Goal: Task Accomplishment & Management: Manage account settings

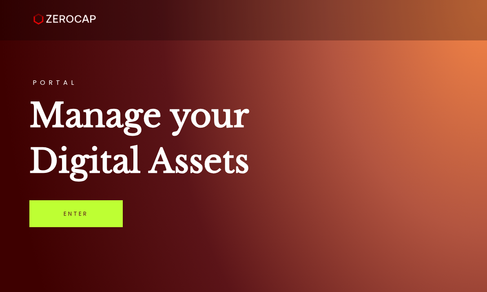
click at [78, 219] on link "Enter" at bounding box center [75, 213] width 93 height 27
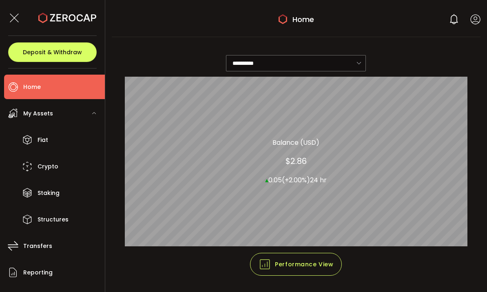
click at [476, 24] on icon at bounding box center [476, 19] width 10 height 10
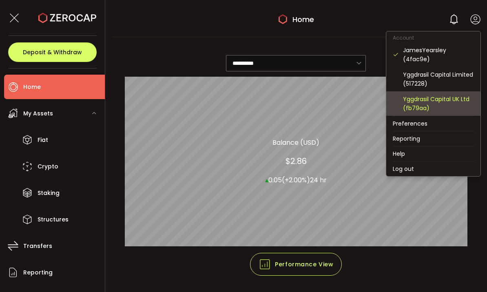
click at [421, 95] on div "Yggdrasil Capital UK Ltd (fb79aa)" at bounding box center [438, 104] width 71 height 18
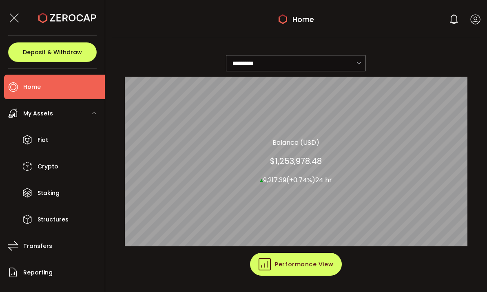
click at [293, 262] on span "Performance View" at bounding box center [296, 264] width 75 height 12
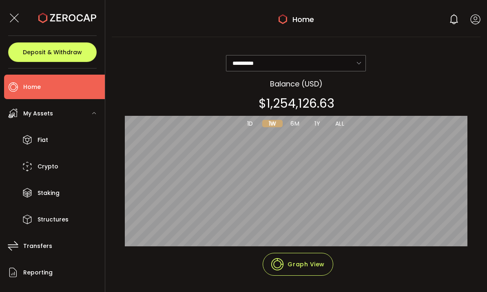
click at [320, 122] on span "1Y" at bounding box center [318, 123] width 6 height 7
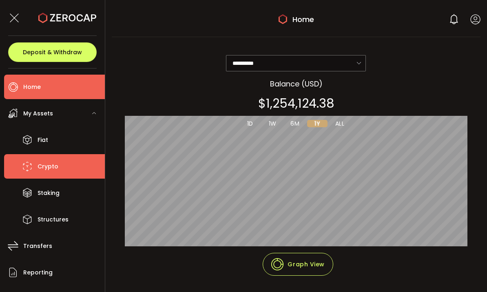
click at [42, 171] on span "Crypto" at bounding box center [48, 167] width 21 height 12
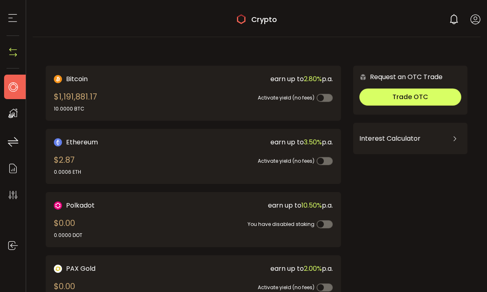
click at [13, 88] on icon at bounding box center [13, 87] width 12 height 12
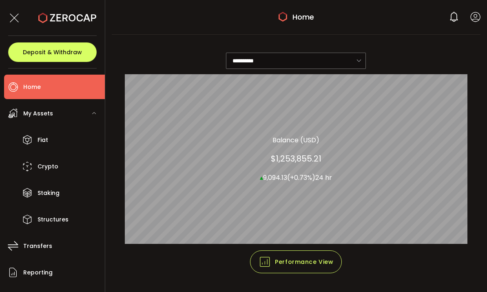
scroll to position [2, 0]
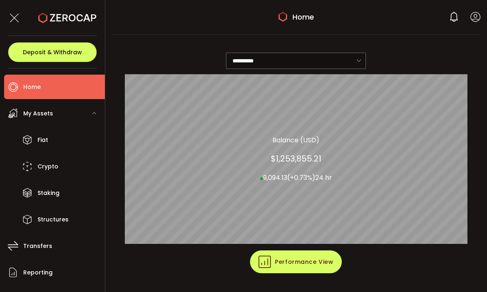
click at [317, 262] on span "Performance View" at bounding box center [296, 262] width 75 height 12
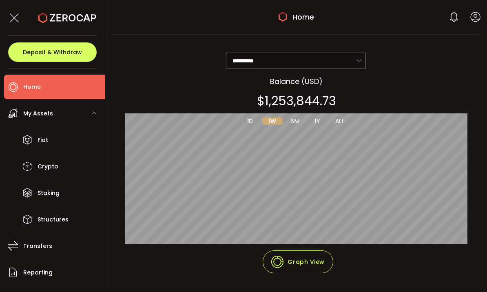
click at [343, 118] on span "ALL" at bounding box center [340, 121] width 9 height 7
click at [474, 20] on icon at bounding box center [476, 17] width 10 height 10
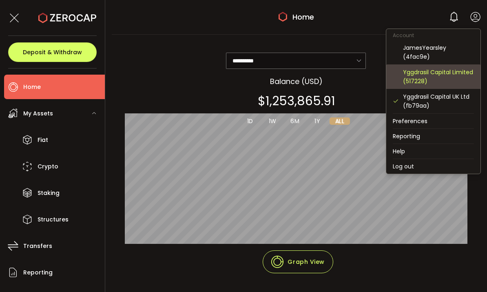
click at [433, 68] on div "Yggdrasil Capital Limited (517228)" at bounding box center [438, 77] width 71 height 18
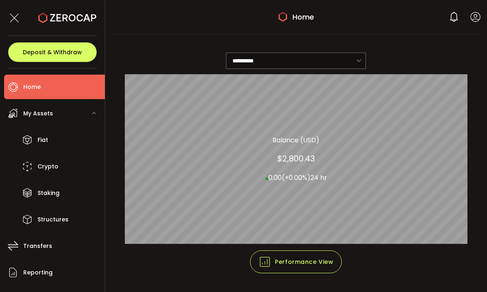
click at [472, 20] on icon at bounding box center [476, 17] width 10 height 10
click at [473, 18] on icon at bounding box center [476, 17] width 10 height 10
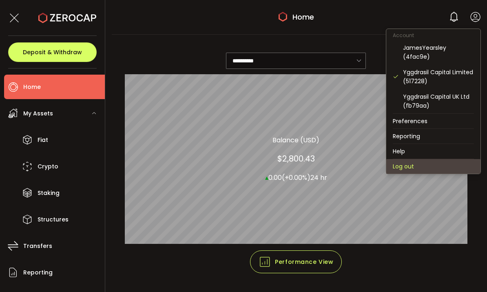
click at [407, 159] on li "Log out" at bounding box center [434, 166] width 94 height 15
